Goal: Book appointment/travel/reservation

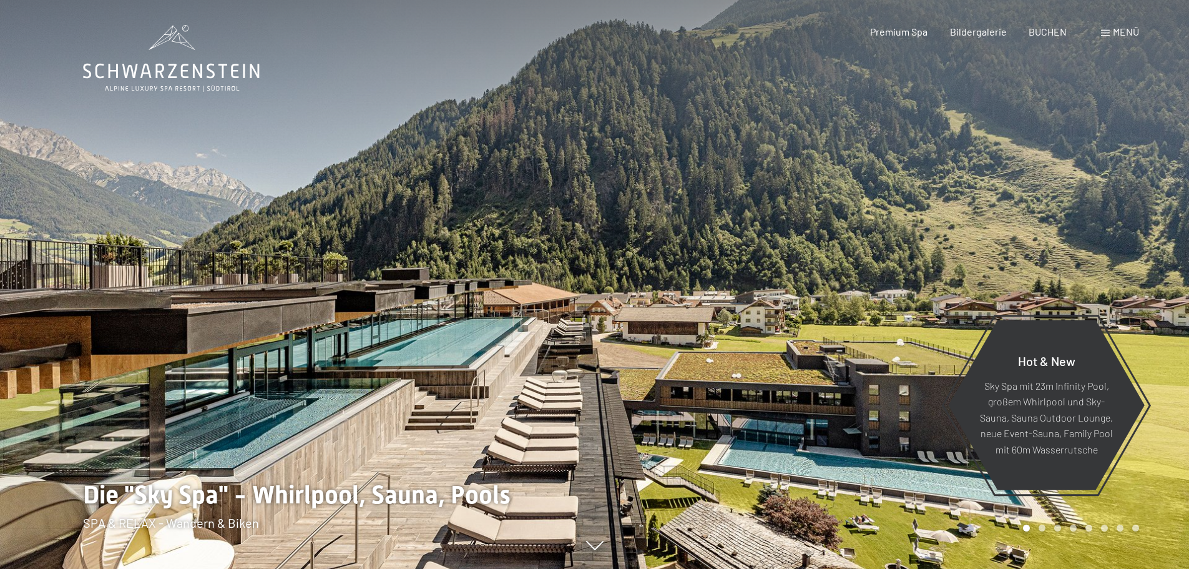
click at [1042, 29] on span "BUCHEN" at bounding box center [1047, 32] width 38 height 12
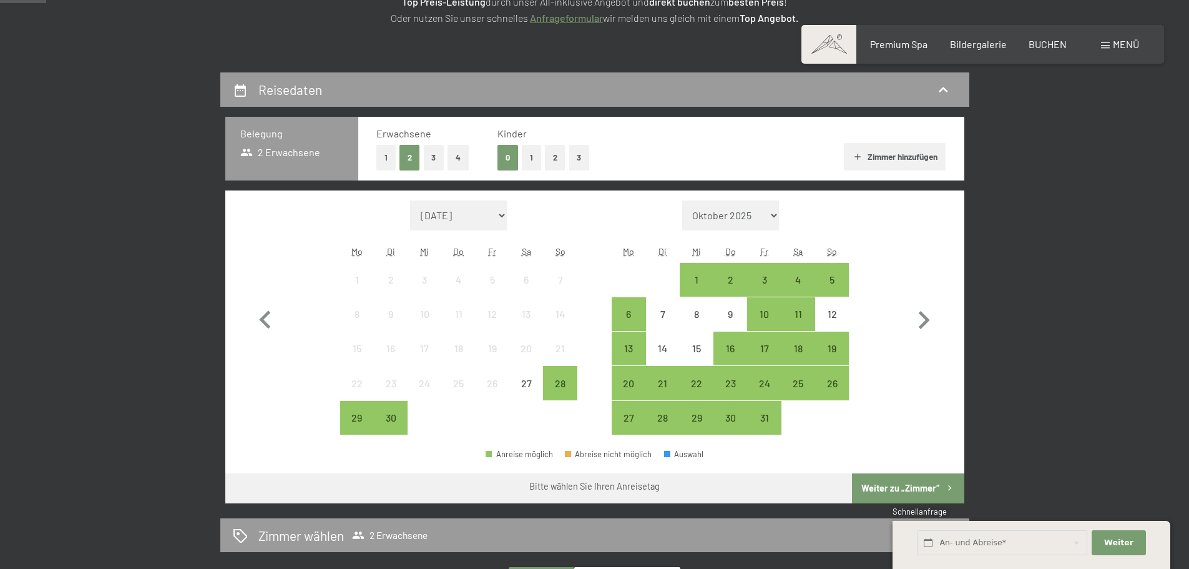
scroll to position [250, 0]
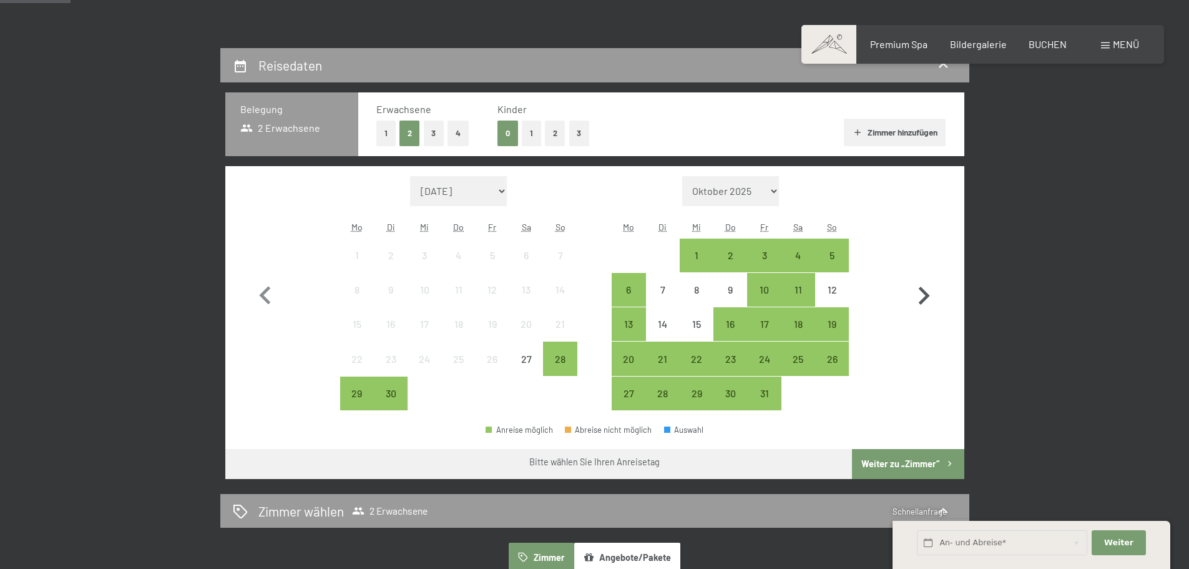
click at [919, 293] on icon "button" at bounding box center [924, 296] width 36 height 36
select select "2025-10-01"
select select "2025-11-01"
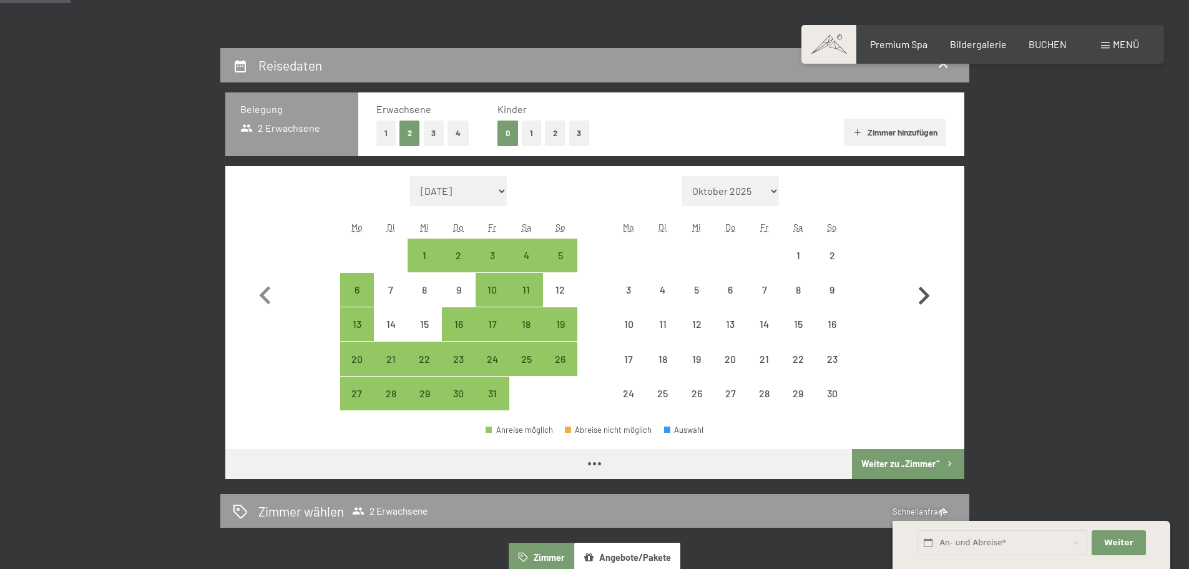
select select "2025-10-01"
select select "2025-11-01"
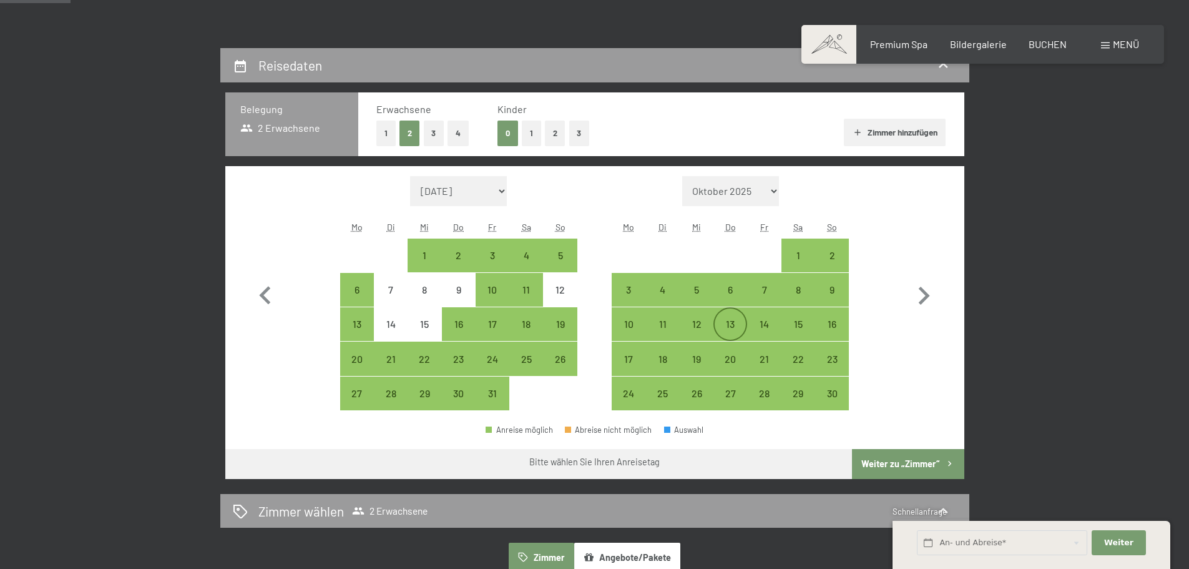
click at [734, 330] on div "13" at bounding box center [730, 334] width 31 height 31
select select "2025-10-01"
select select "2025-11-01"
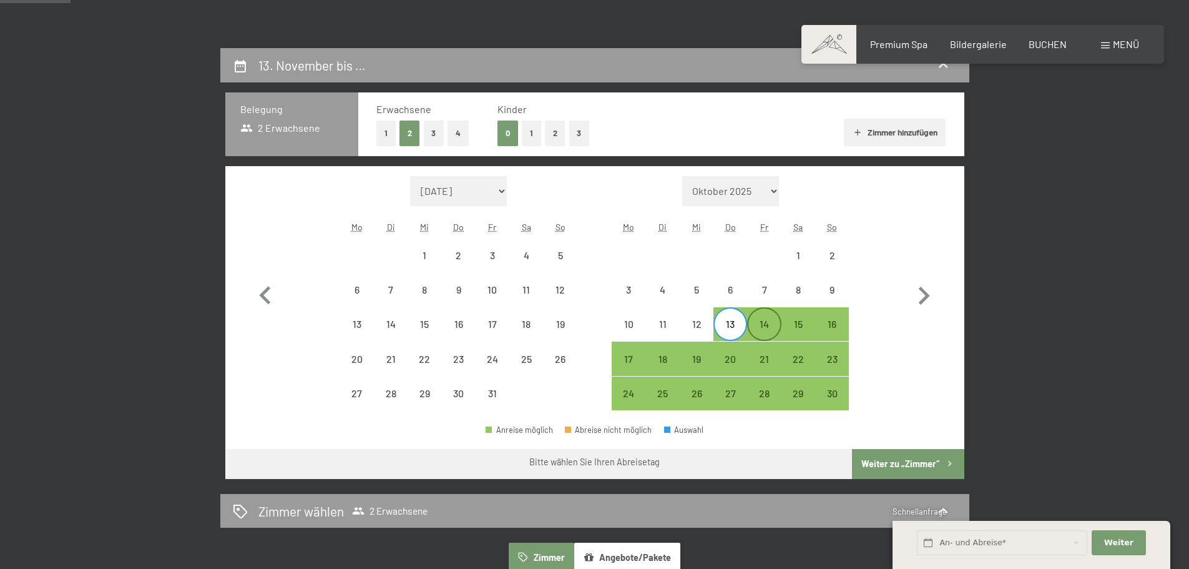
click at [756, 328] on div "14" at bounding box center [763, 334] width 31 height 31
select select "2025-10-01"
select select "2025-11-01"
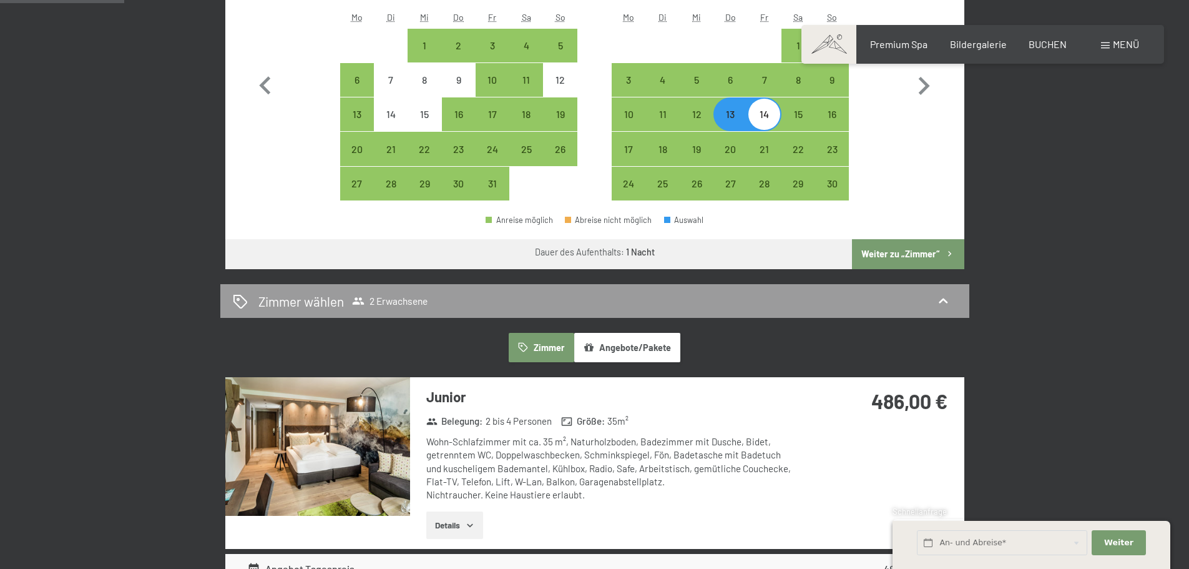
scroll to position [374, 0]
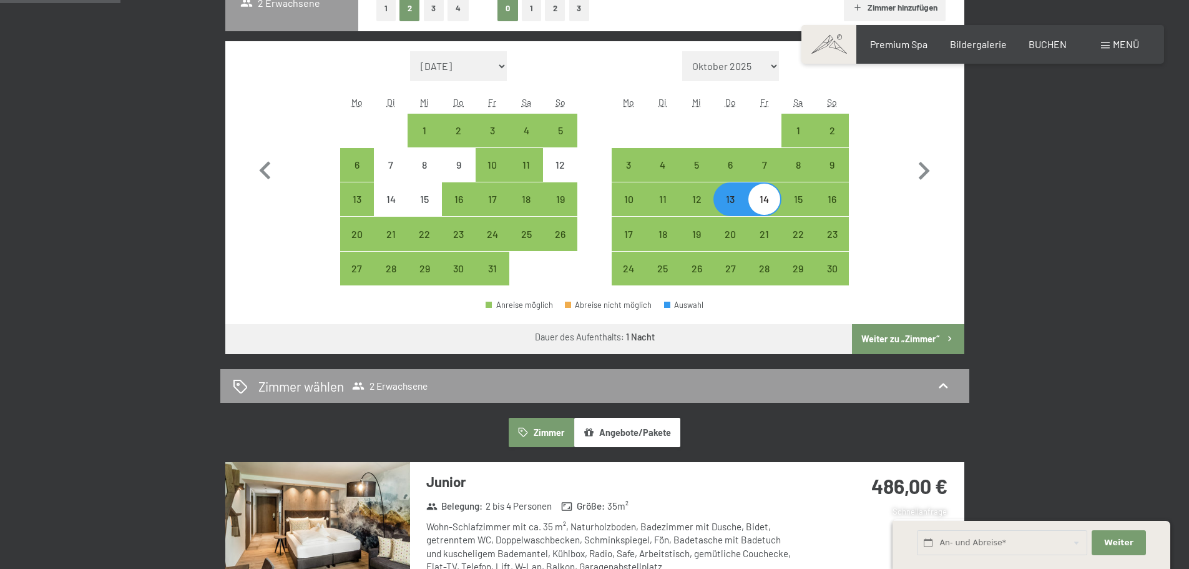
click at [770, 206] on div "14" at bounding box center [763, 209] width 31 height 31
select select "2025-10-01"
select select "2025-11-01"
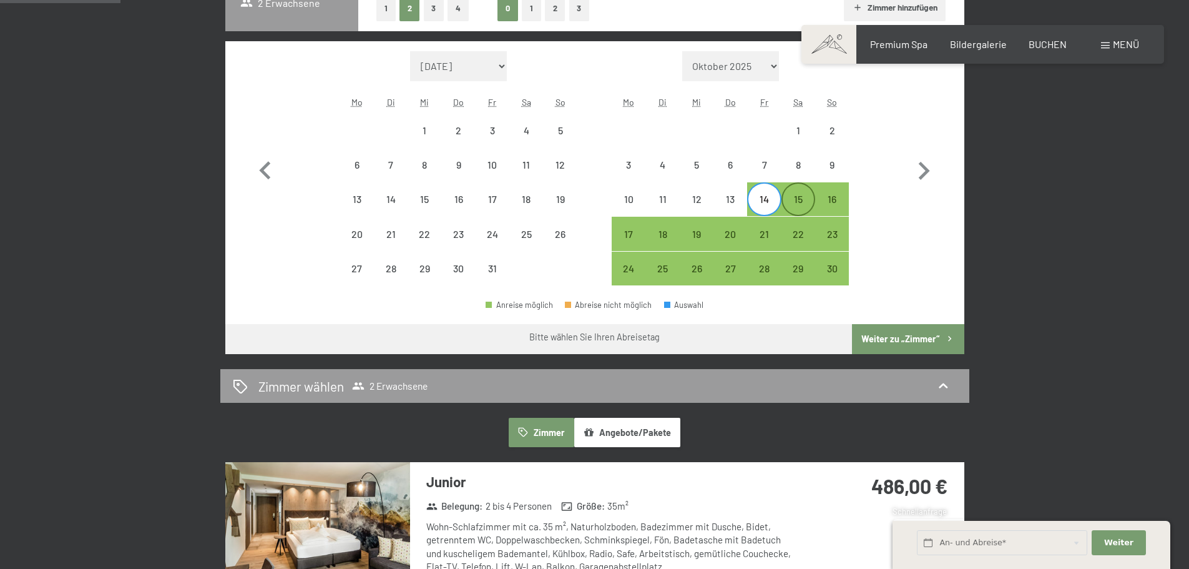
click at [788, 207] on div "15" at bounding box center [798, 209] width 31 height 31
select select "2025-10-01"
select select "2025-11-01"
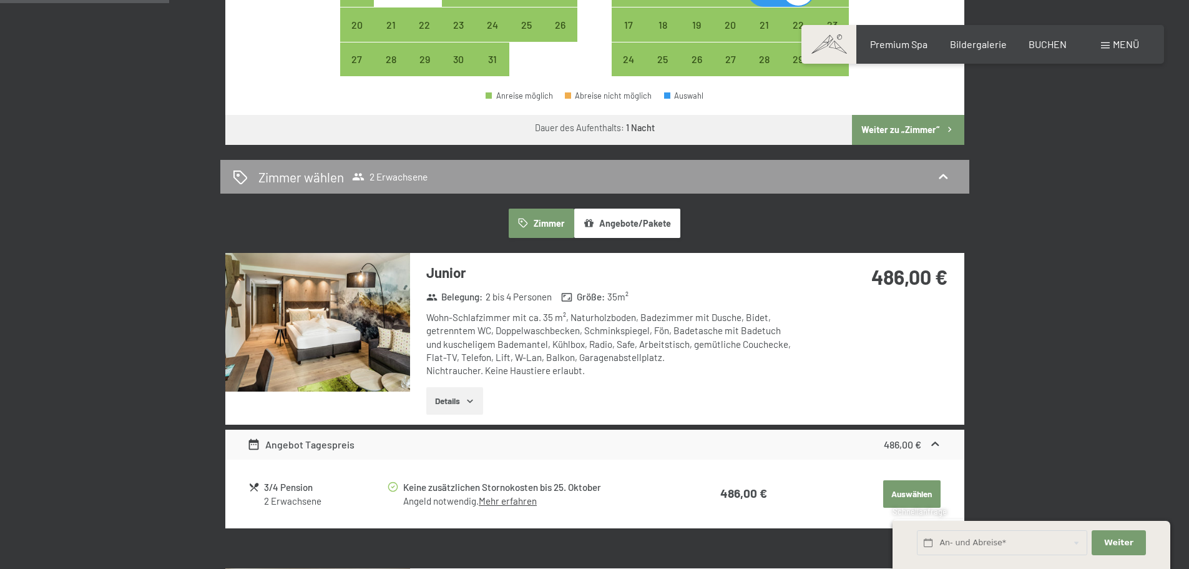
scroll to position [562, 0]
